Goal: Information Seeking & Learning: Learn about a topic

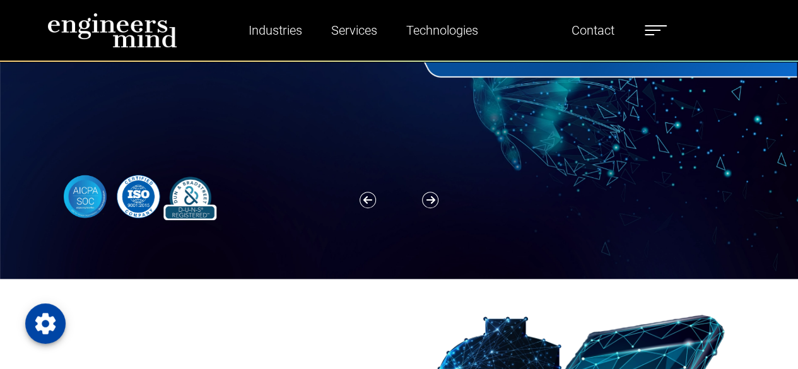
scroll to position [442, 0]
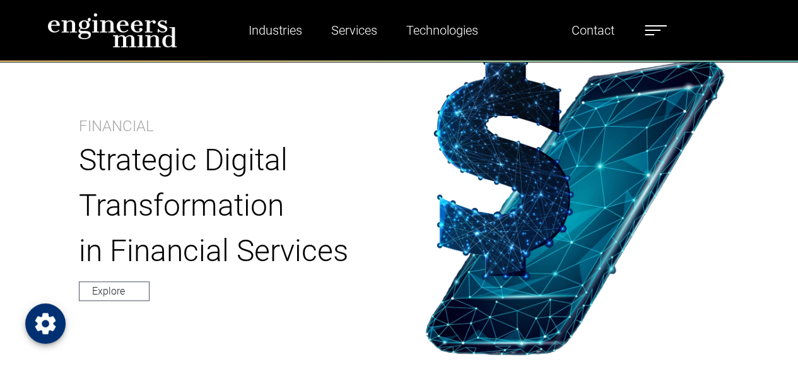
click at [44, 324] on icon "Open Privacy Settings" at bounding box center [45, 323] width 25 height 25
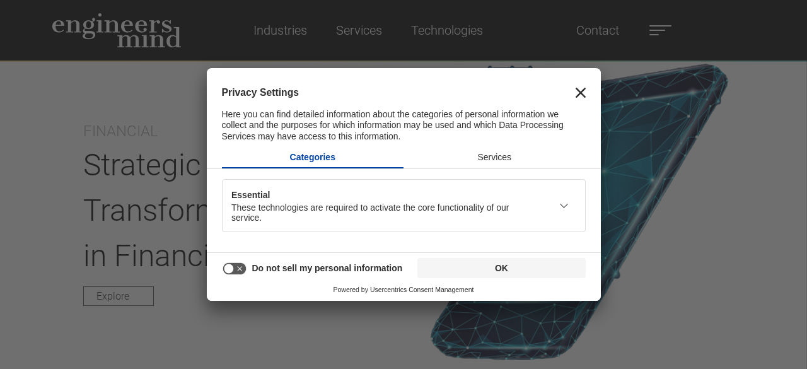
click at [581, 100] on button "Close" at bounding box center [581, 93] width 10 height 18
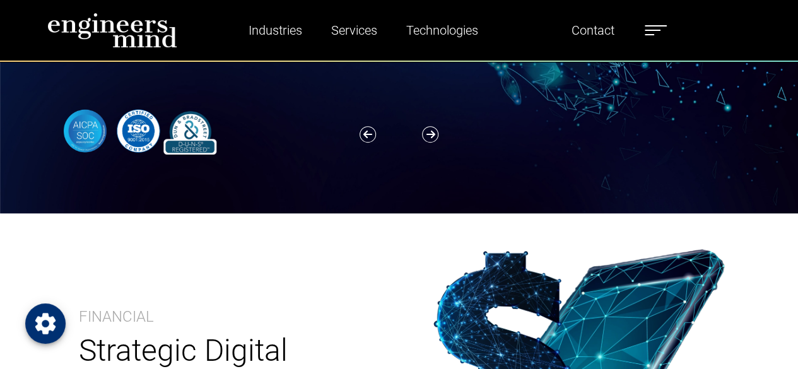
scroll to position [252, 0]
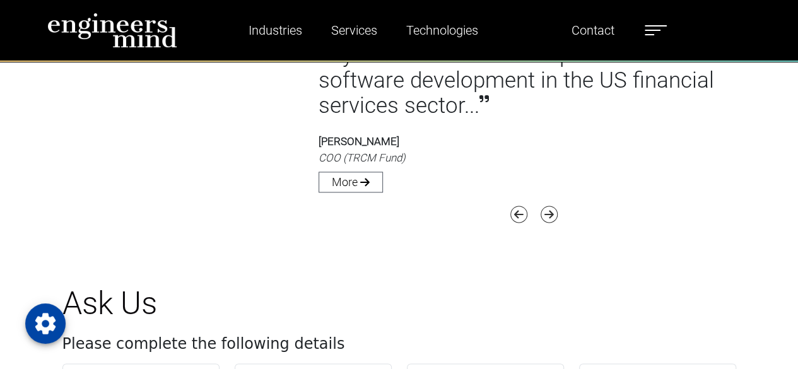
scroll to position [3154, 0]
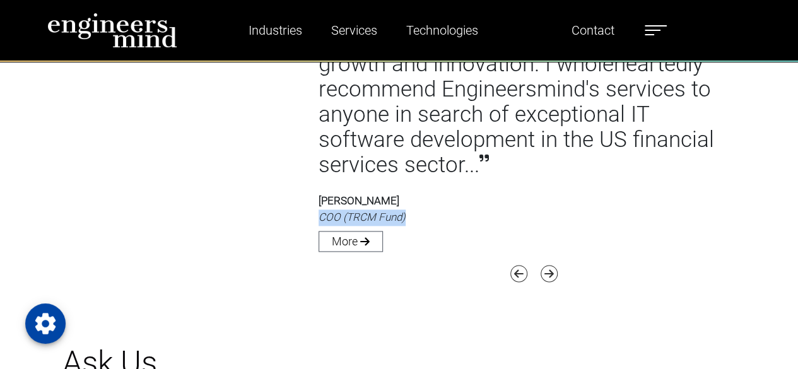
drag, startPoint x: 319, startPoint y: 220, endPoint x: 410, endPoint y: 219, distance: 91.5
click at [410, 219] on p "Chase Hyland COO (TRCM Fund)" at bounding box center [519, 209] width 401 height 32
drag, startPoint x: 310, startPoint y: 205, endPoint x: 376, endPoint y: 205, distance: 65.6
click at [376, 205] on div "The Engineersmind team consistently delivers top-notch solutions tailored to ou…" at bounding box center [519, 92] width 464 height 332
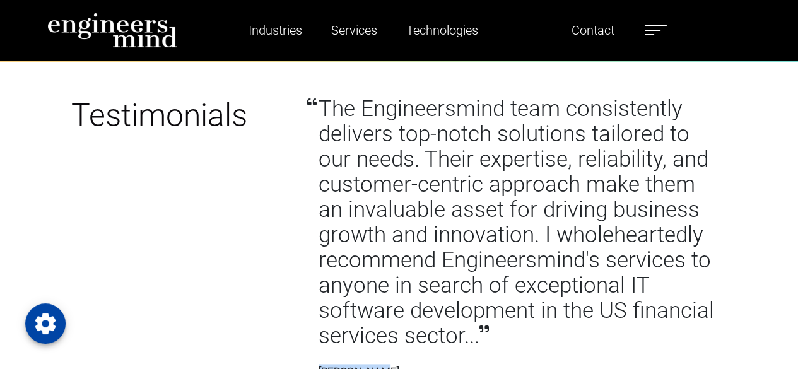
scroll to position [2965, 0]
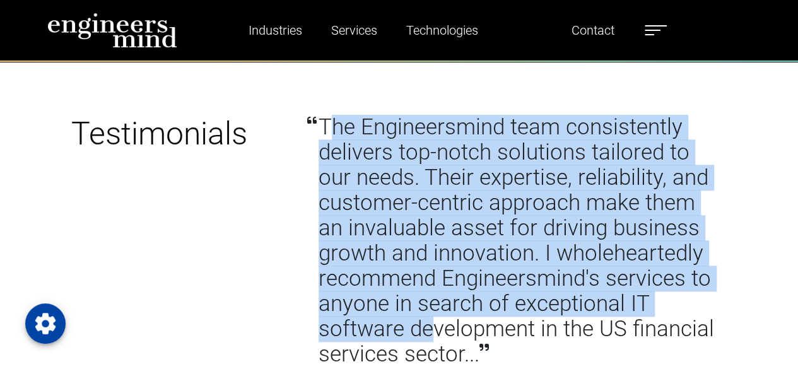
drag, startPoint x: 325, startPoint y: 123, endPoint x: 434, endPoint y: 331, distance: 235.1
click at [434, 331] on p "The Engineersmind team consistently delivers top-notch solutions tailored to ou…" at bounding box center [519, 241] width 401 height 252
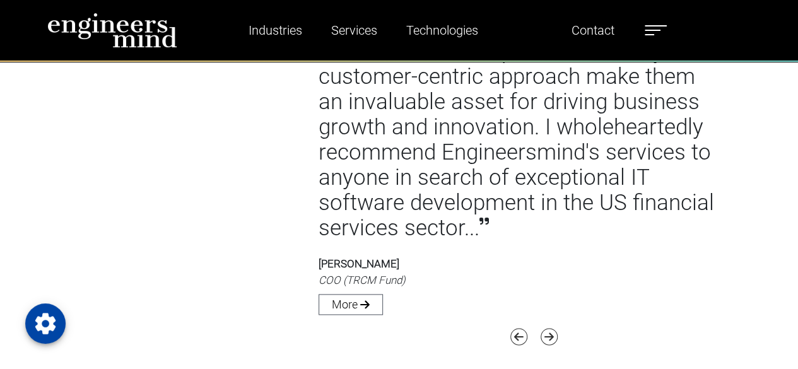
click at [468, 276] on p "Chase Hyland COO (TRCM Fund)" at bounding box center [519, 272] width 401 height 32
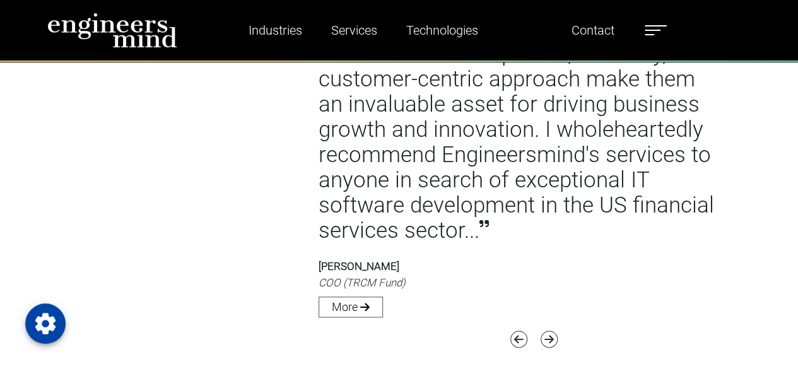
scroll to position [3091, 0]
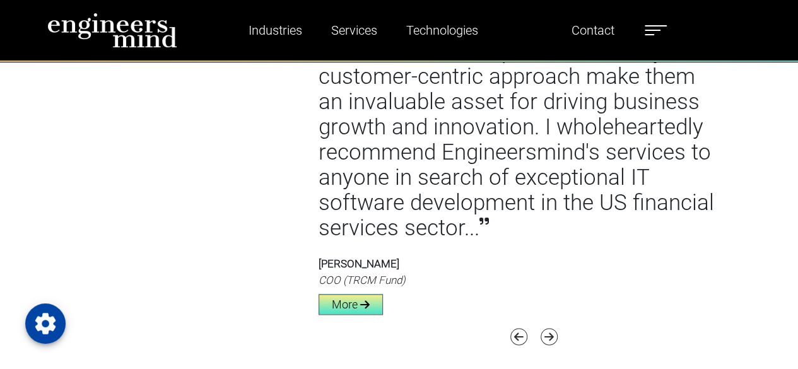
click at [365, 315] on link "More" at bounding box center [351, 304] width 64 height 21
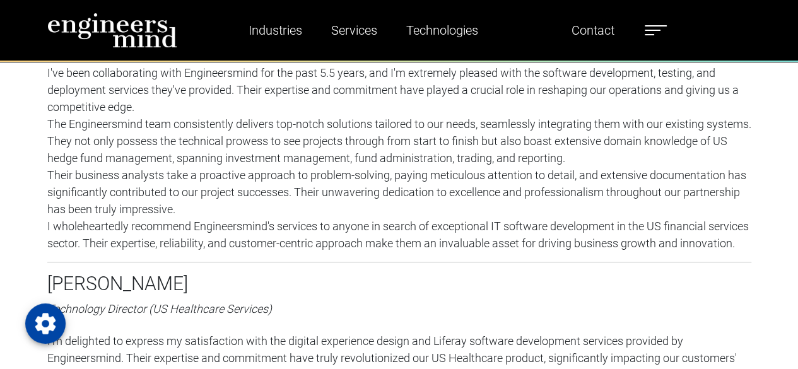
scroll to position [189, 0]
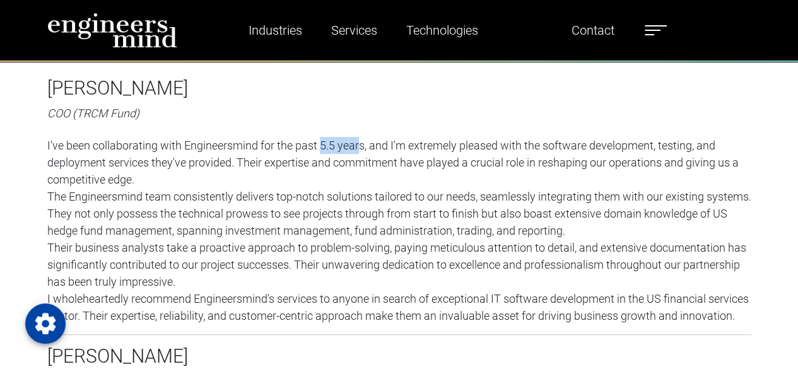
drag, startPoint x: 319, startPoint y: 147, endPoint x: 360, endPoint y: 150, distance: 40.5
click at [360, 150] on p "I've been collaborating with Engineersmind for the past 5.5 years, and I'm extr…" at bounding box center [399, 162] width 704 height 51
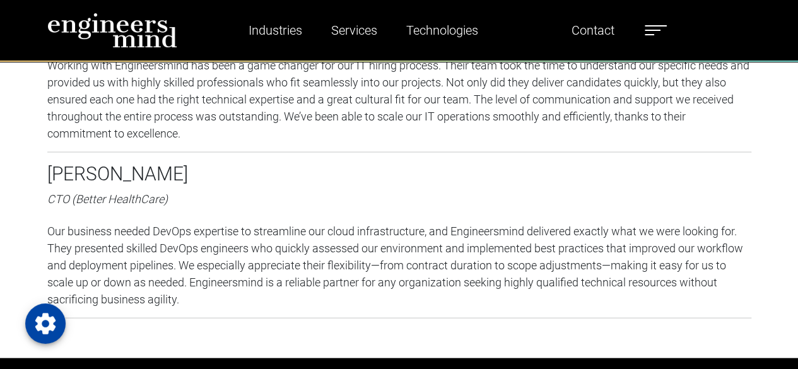
scroll to position [1262, 0]
